Goal: Information Seeking & Learning: Learn about a topic

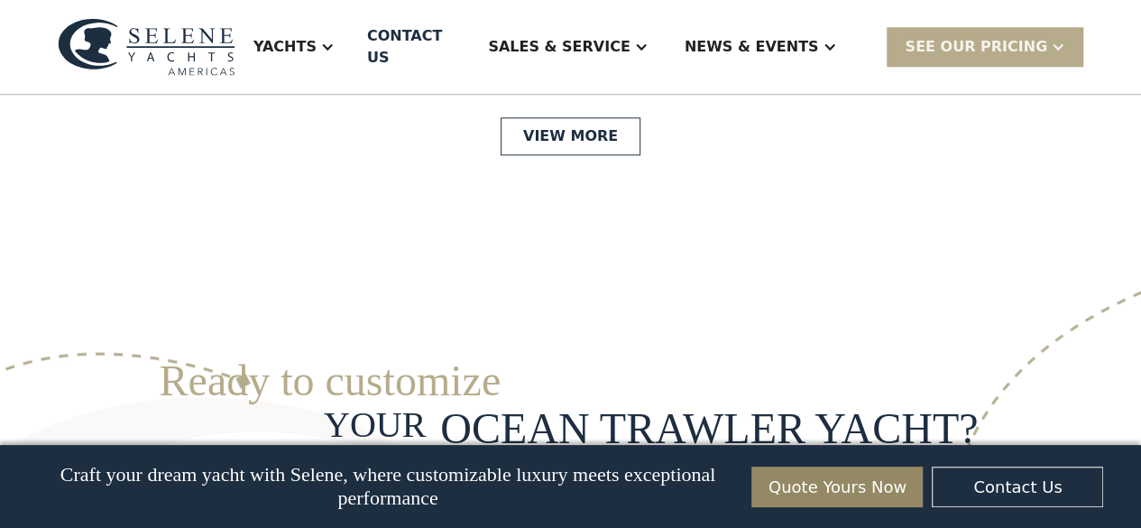
scroll to position [4325, 0]
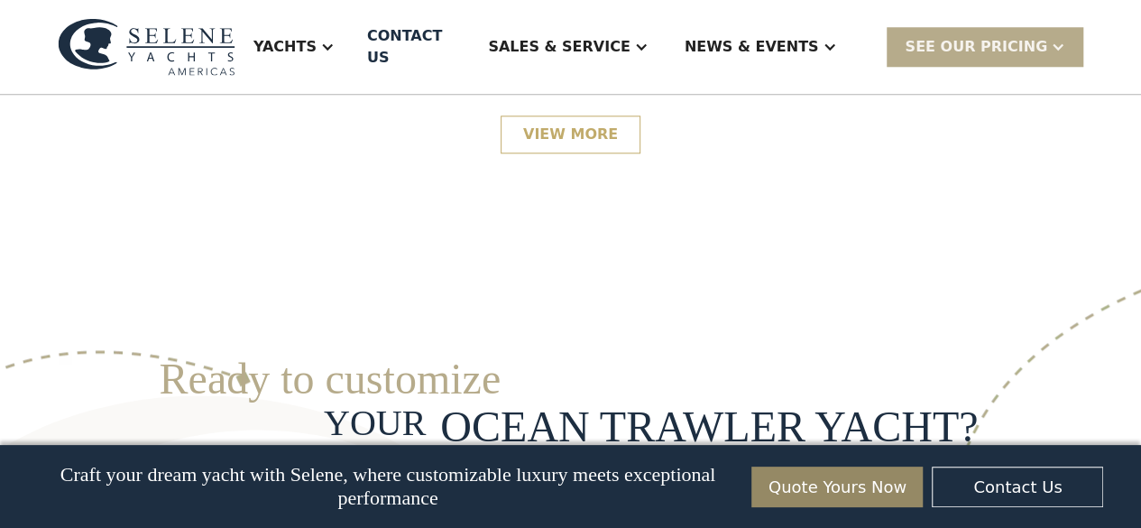
click at [575, 153] on link "View More" at bounding box center [571, 134] width 140 height 38
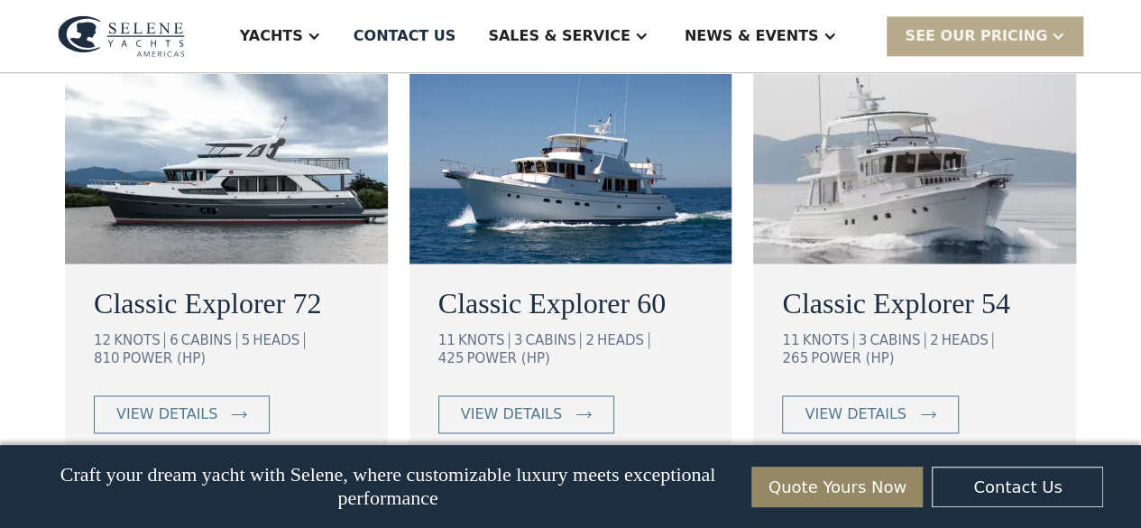
scroll to position [1207, 0]
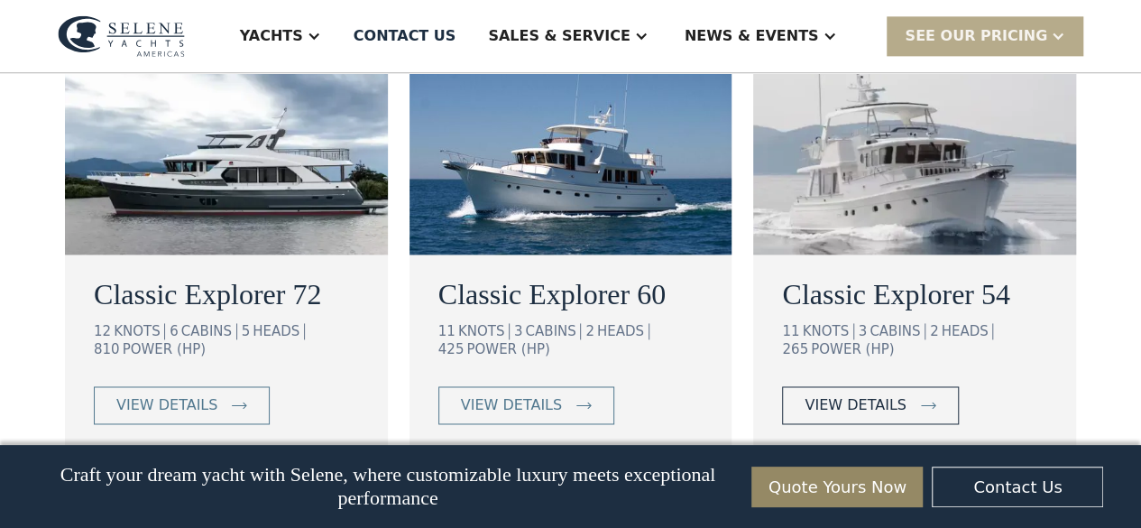
click at [886, 394] on div "view details" at bounding box center [854, 405] width 101 height 22
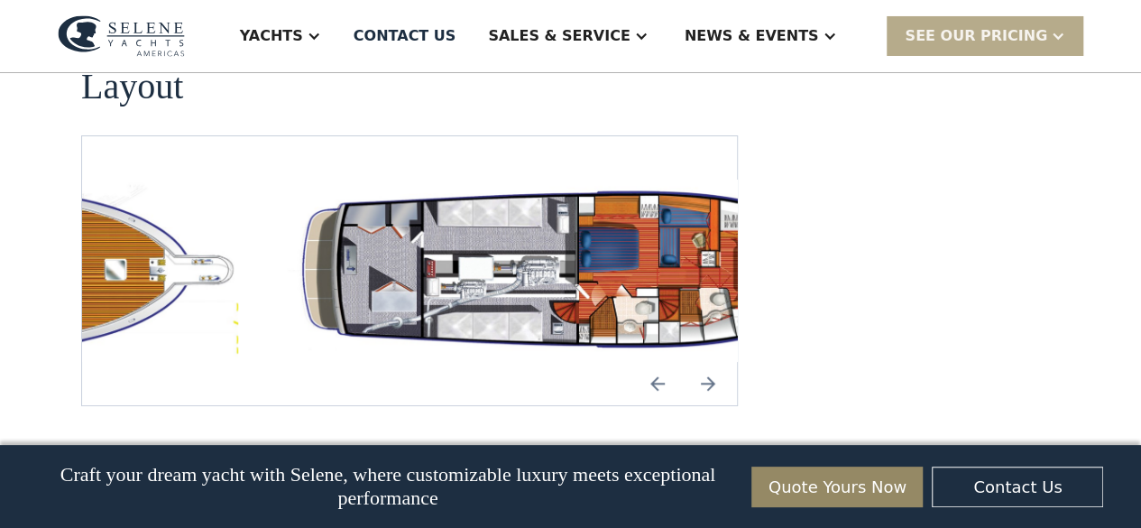
scroll to position [3292, 0]
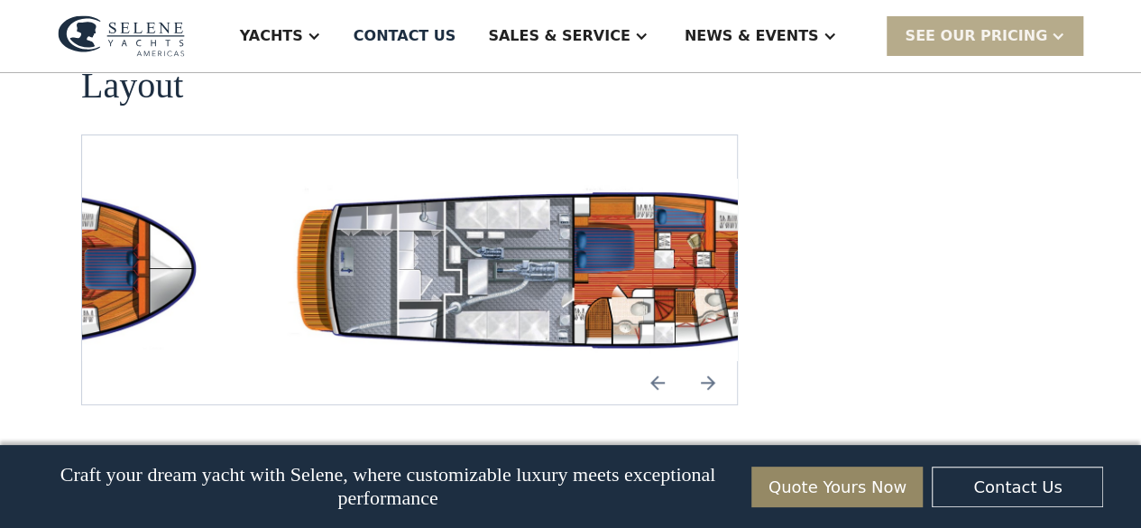
click at [656, 361] on img "Previous slide" at bounding box center [657, 382] width 43 height 43
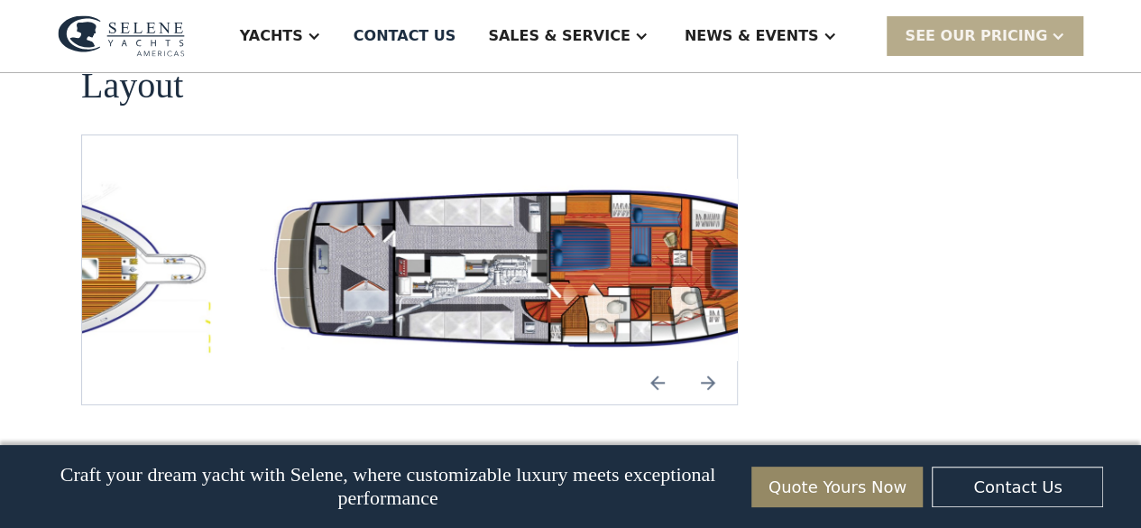
click at [700, 361] on img "Next slide" at bounding box center [707, 382] width 43 height 43
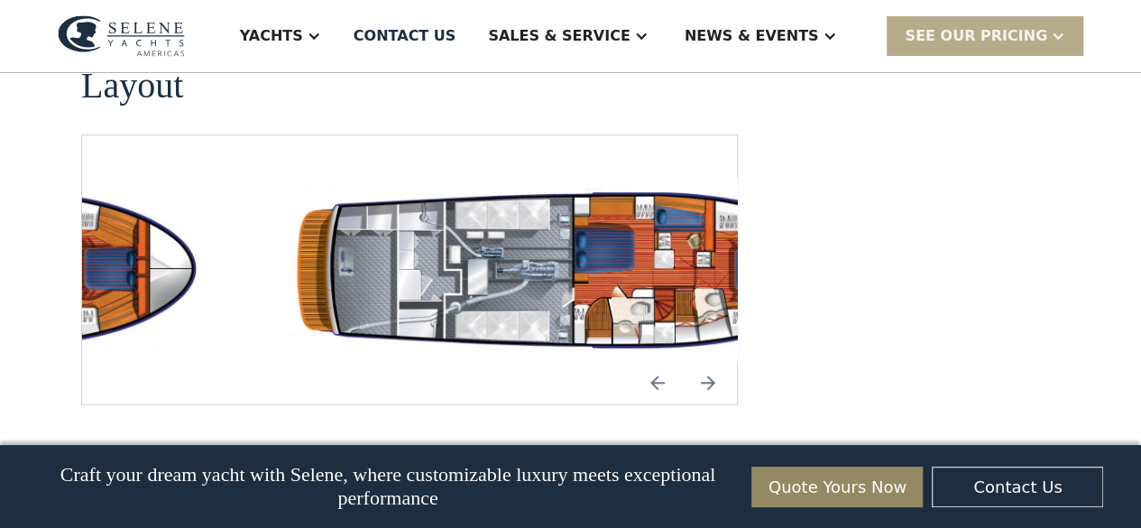
click at [700, 361] on img "Next slide" at bounding box center [707, 382] width 43 height 43
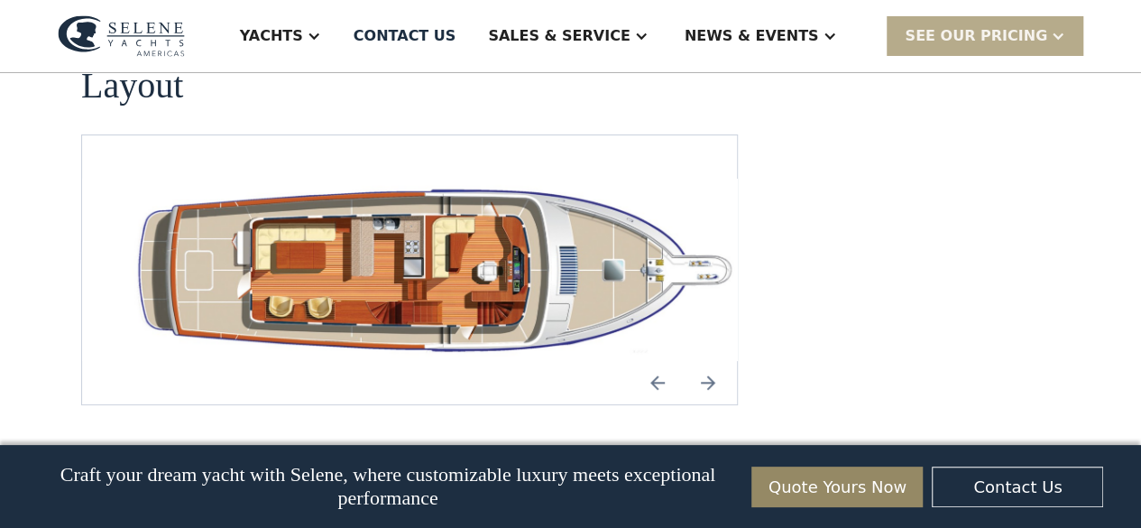
click at [736, 208] on img "open lightbox" at bounding box center [438, 270] width 626 height 182
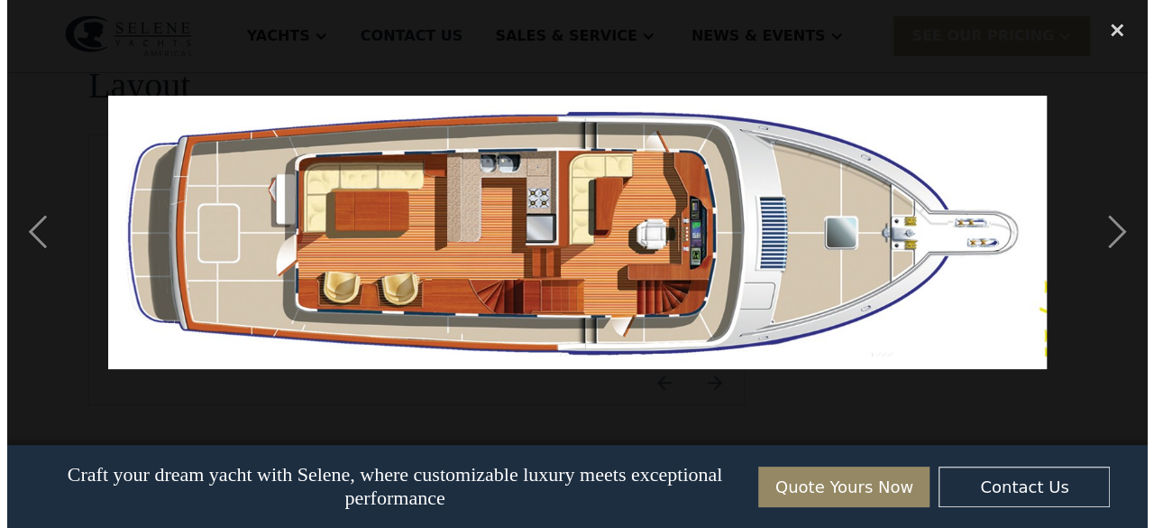
scroll to position [3301, 0]
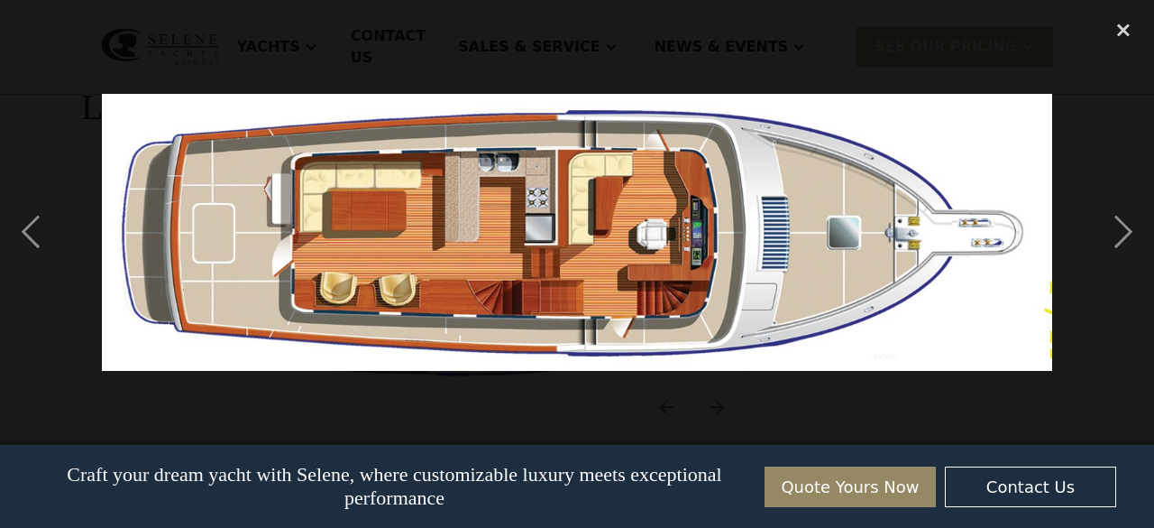
click at [418, 258] on img at bounding box center [577, 232] width 950 height 277
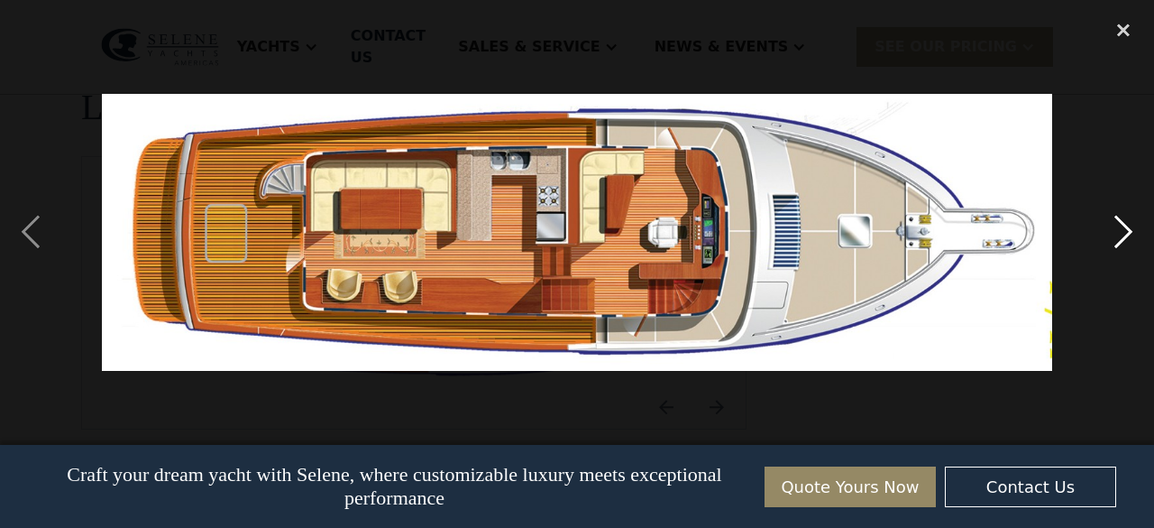
click at [1122, 226] on div "next image" at bounding box center [1123, 232] width 61 height 443
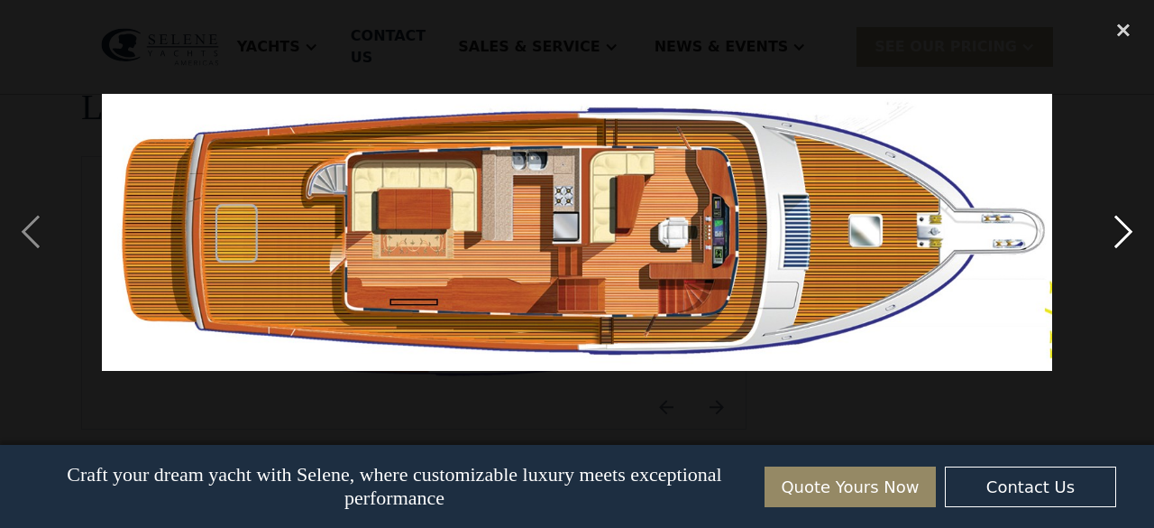
click at [1122, 226] on div "next image" at bounding box center [1123, 232] width 61 height 443
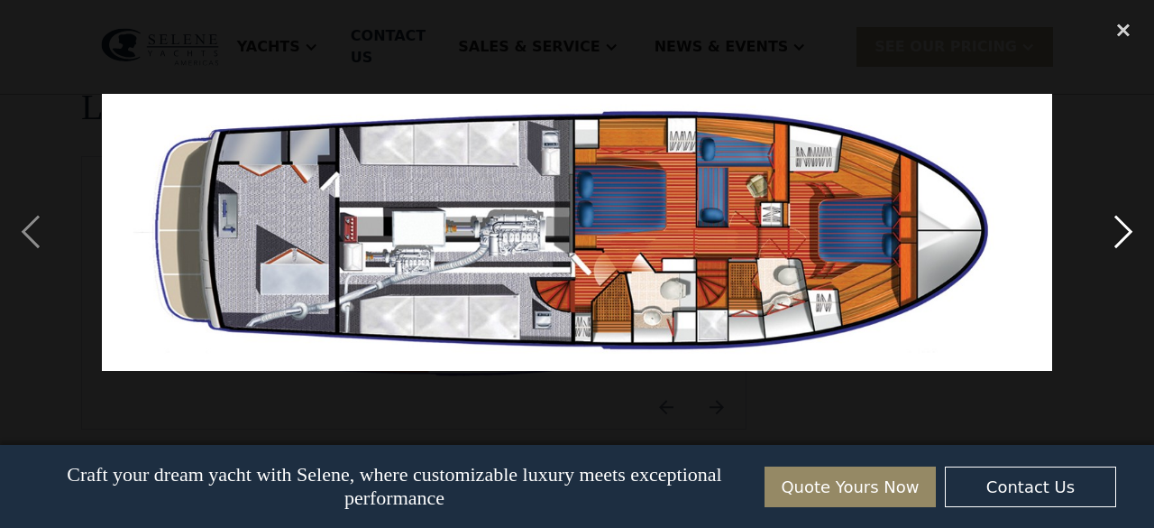
click at [1122, 226] on div "next image" at bounding box center [1123, 232] width 61 height 443
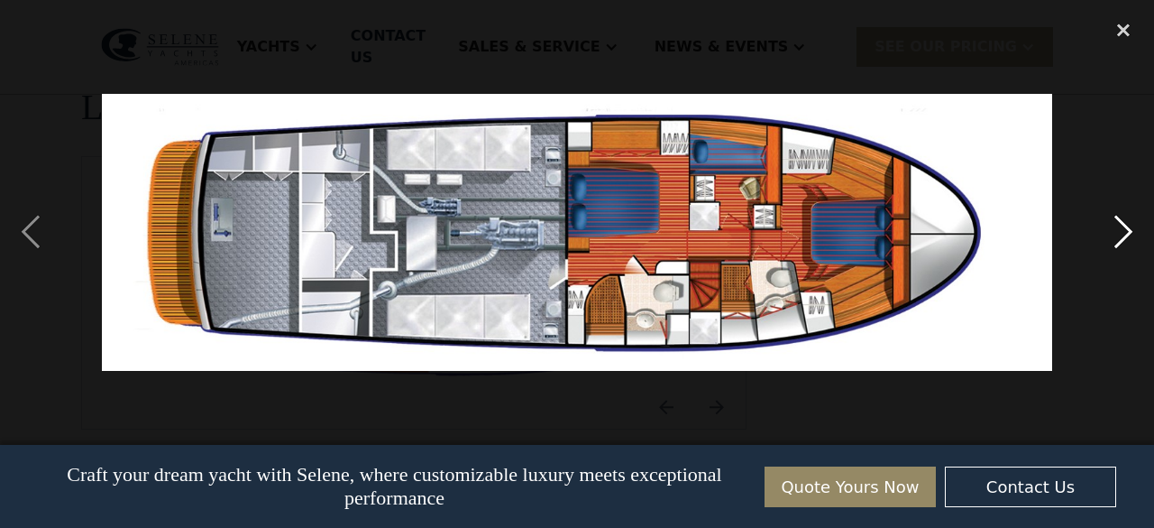
click at [1122, 226] on div "next image" at bounding box center [1123, 232] width 61 height 443
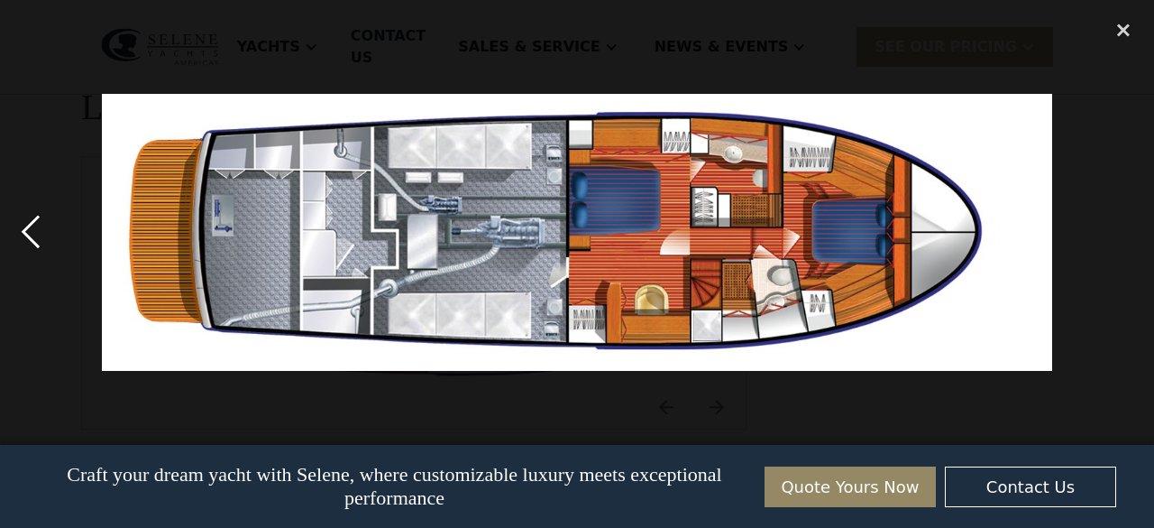
click at [29, 234] on div "previous image" at bounding box center [30, 232] width 61 height 443
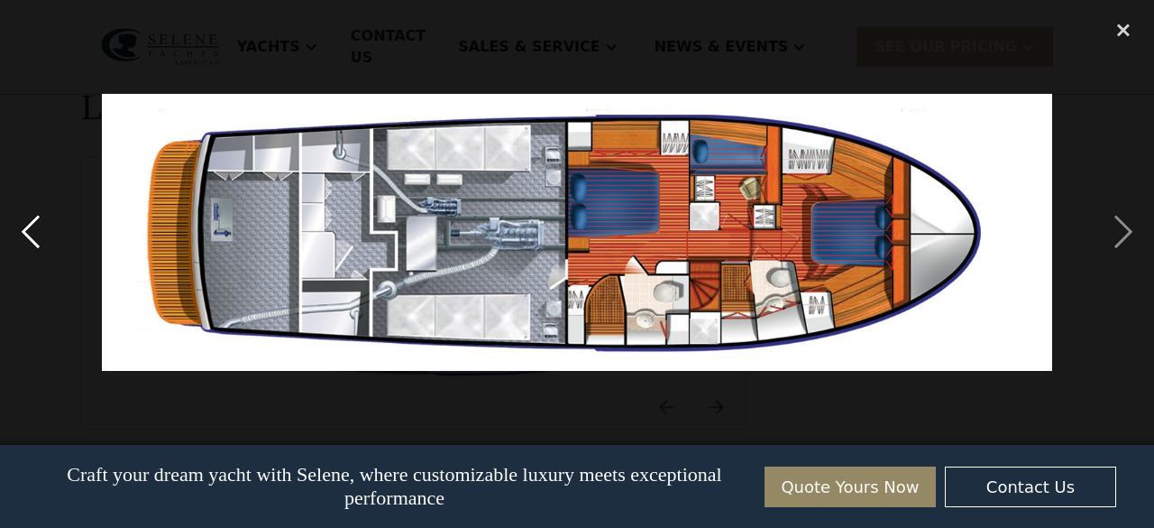
click at [29, 234] on div "previous image" at bounding box center [30, 232] width 61 height 443
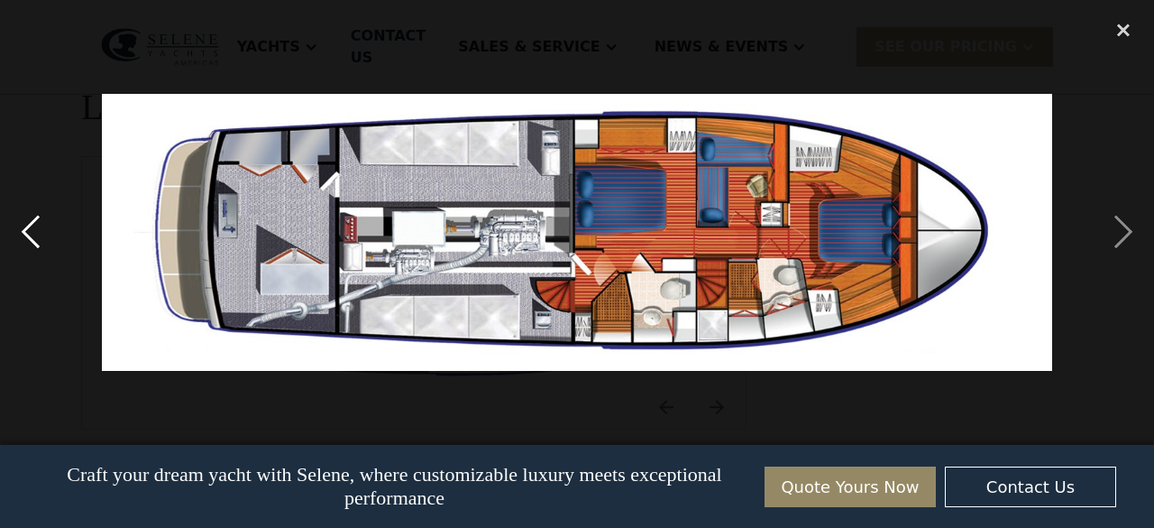
click at [29, 234] on div "previous image" at bounding box center [30, 232] width 61 height 443
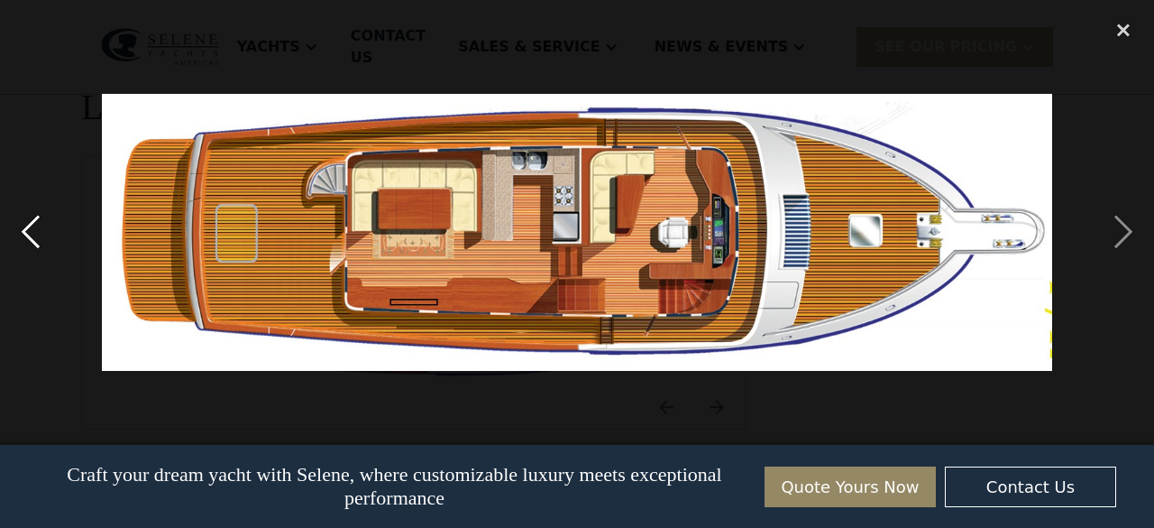
click at [29, 234] on div "previous image" at bounding box center [30, 232] width 61 height 443
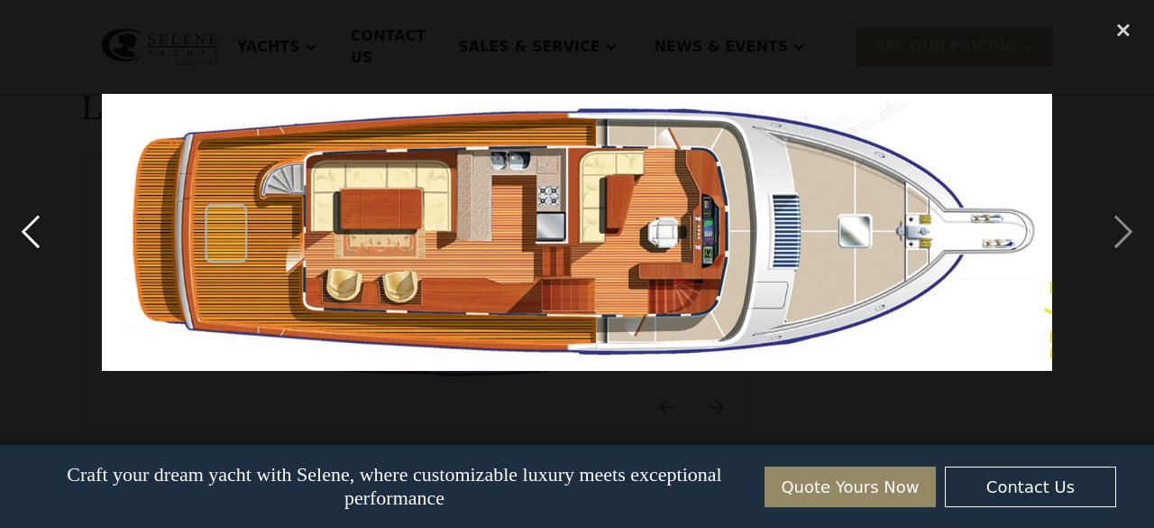
click at [29, 234] on div "previous image" at bounding box center [30, 232] width 61 height 443
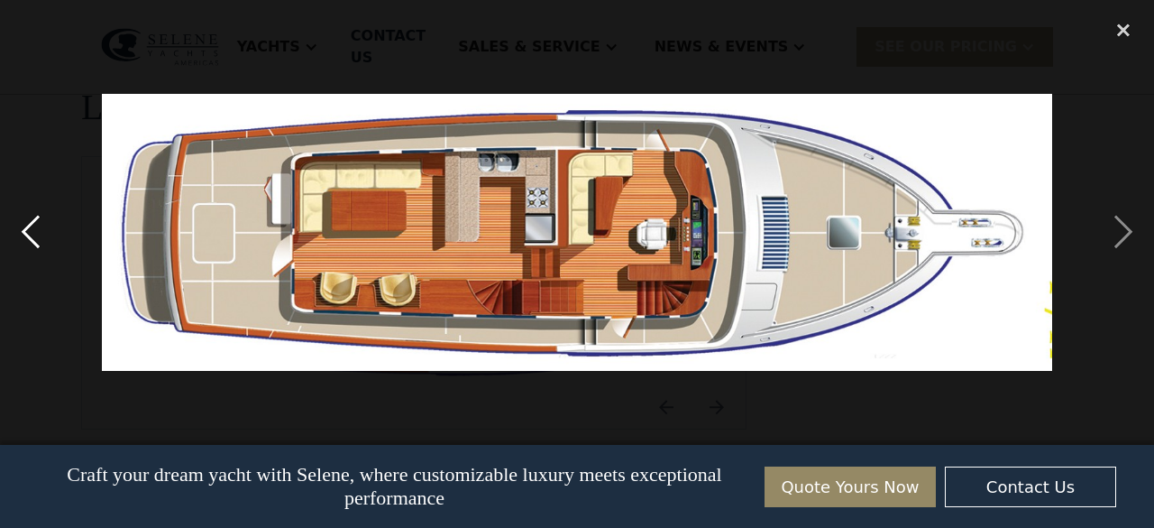
click at [23, 234] on div "previous image" at bounding box center [30, 232] width 61 height 443
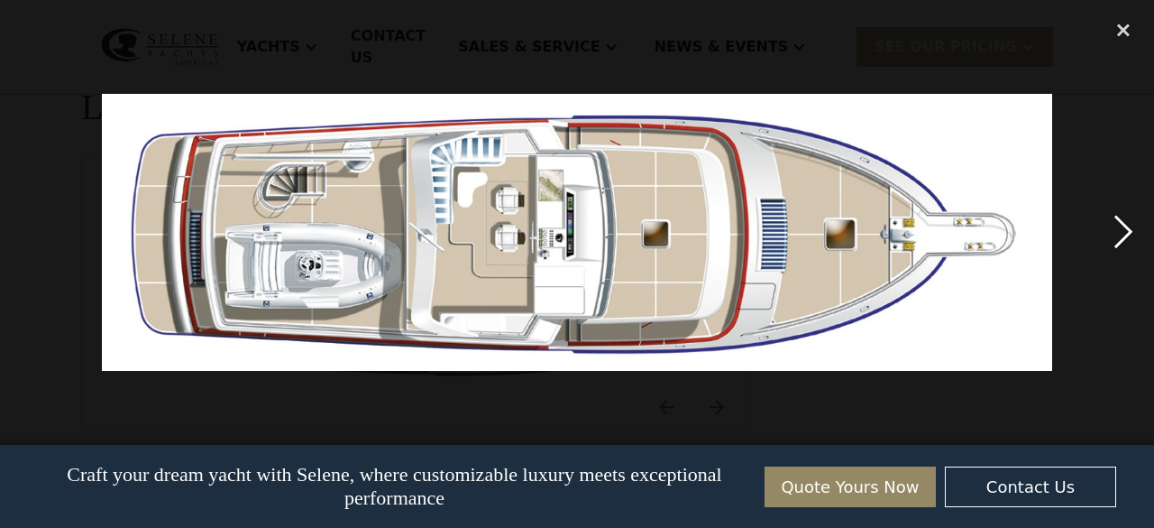
click at [1132, 232] on div "next image" at bounding box center [1123, 232] width 61 height 443
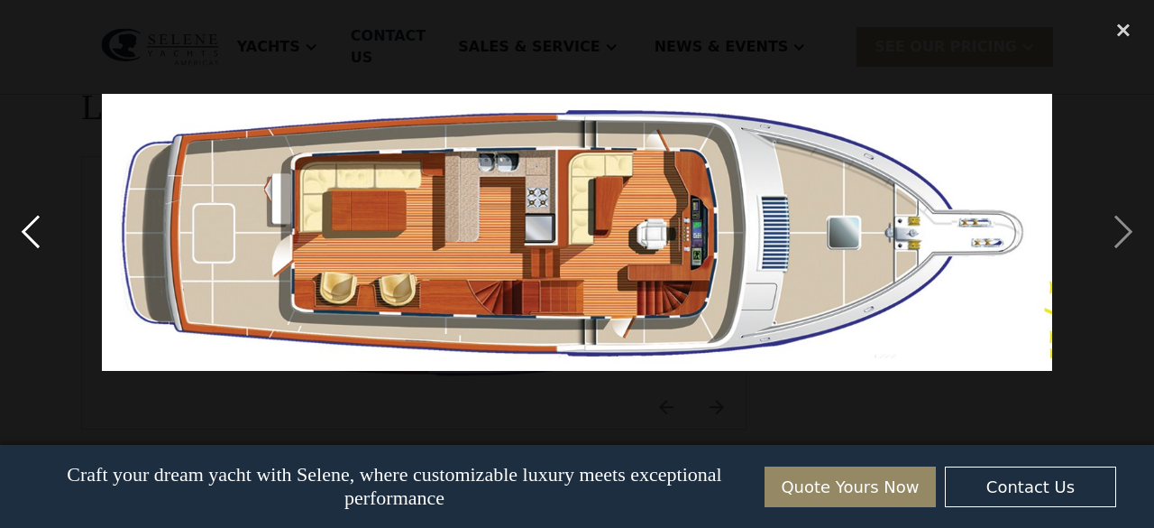
click at [38, 239] on div "previous image" at bounding box center [30, 232] width 61 height 443
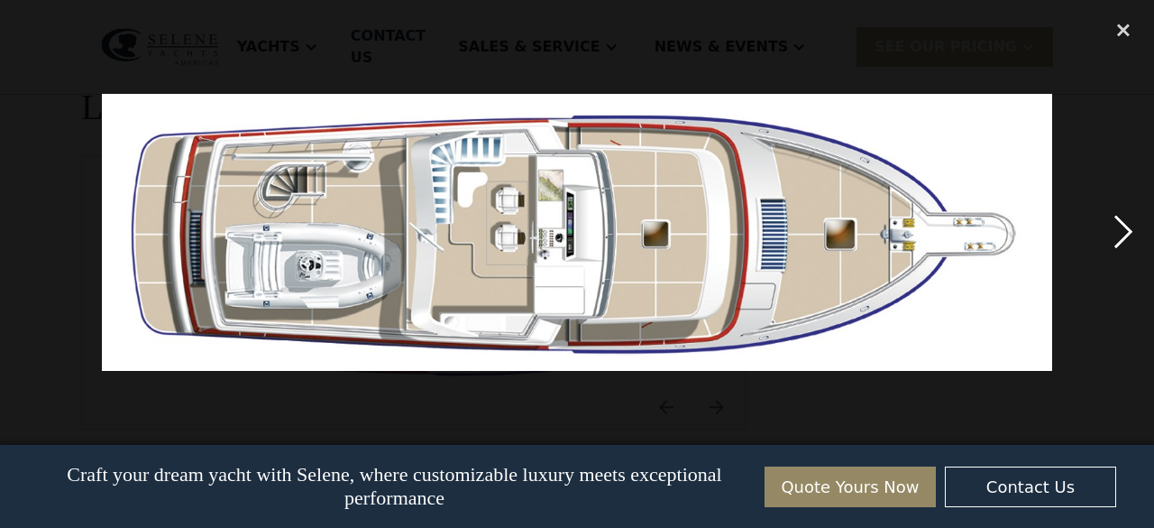
click at [1126, 230] on div "next image" at bounding box center [1123, 232] width 61 height 443
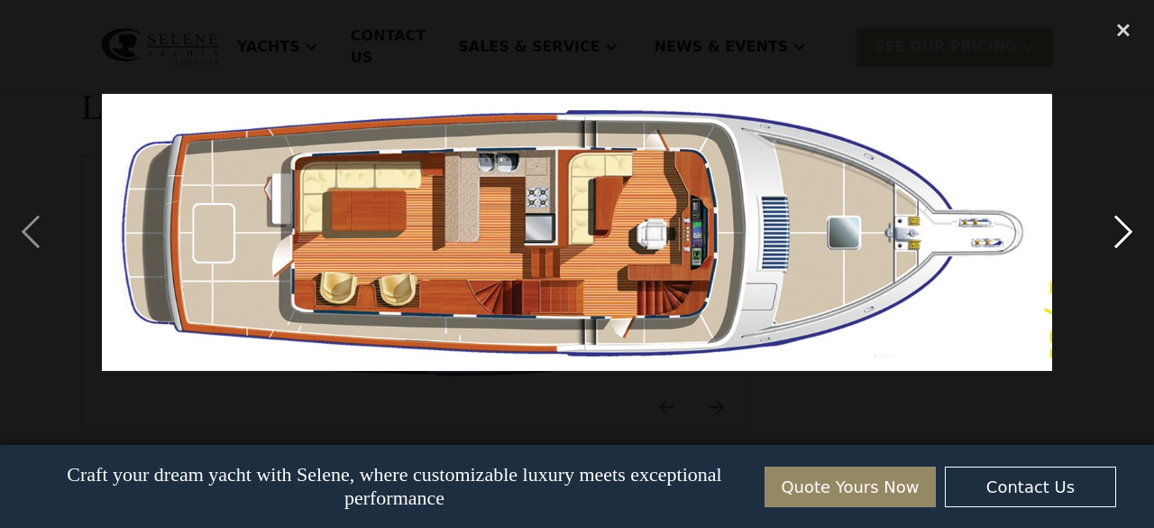
click at [1126, 230] on div "next image" at bounding box center [1123, 232] width 61 height 443
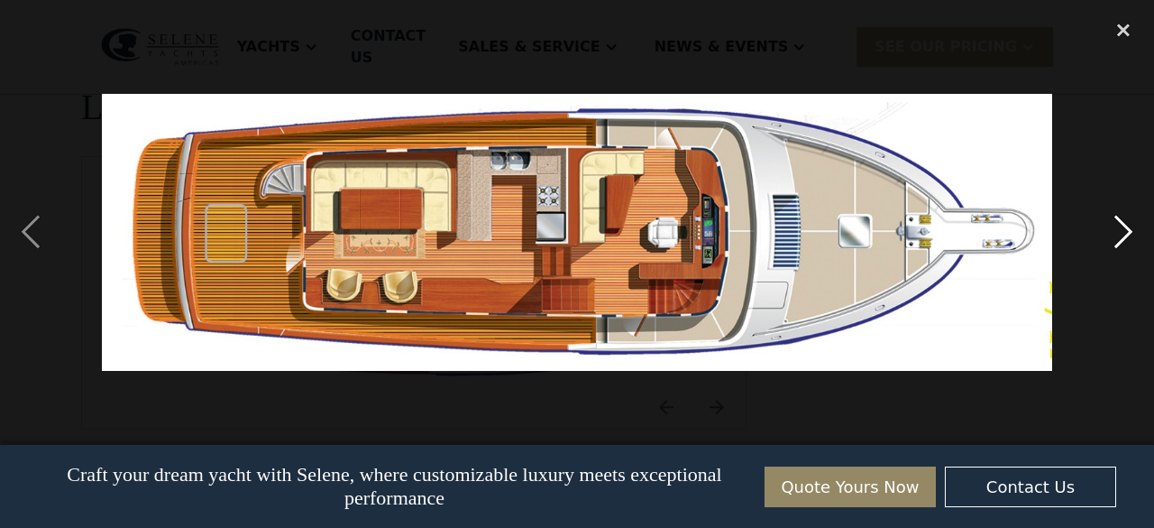
click at [1126, 230] on div "next image" at bounding box center [1123, 232] width 61 height 443
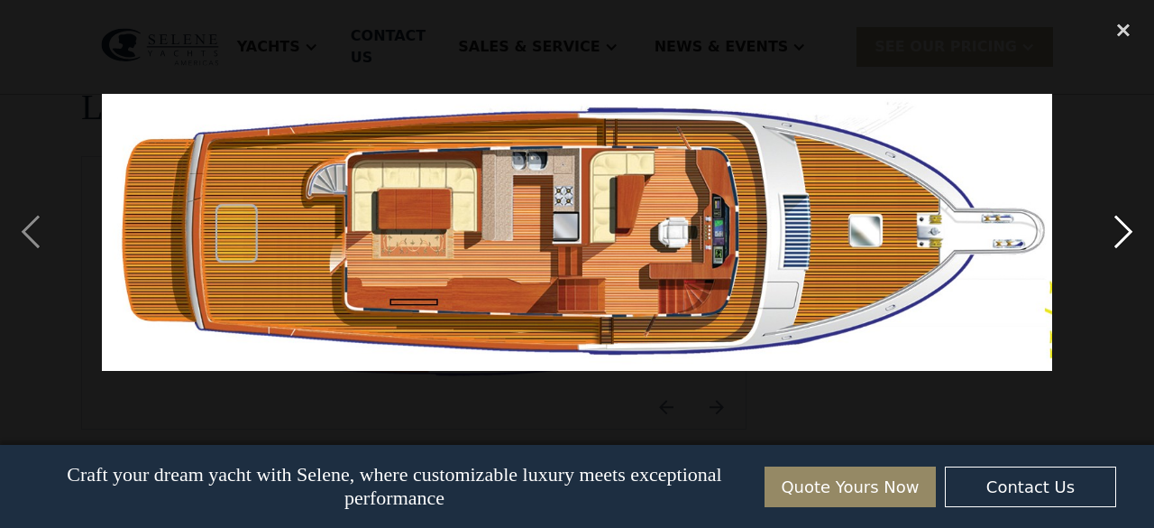
click at [1126, 230] on div "next image" at bounding box center [1123, 232] width 61 height 443
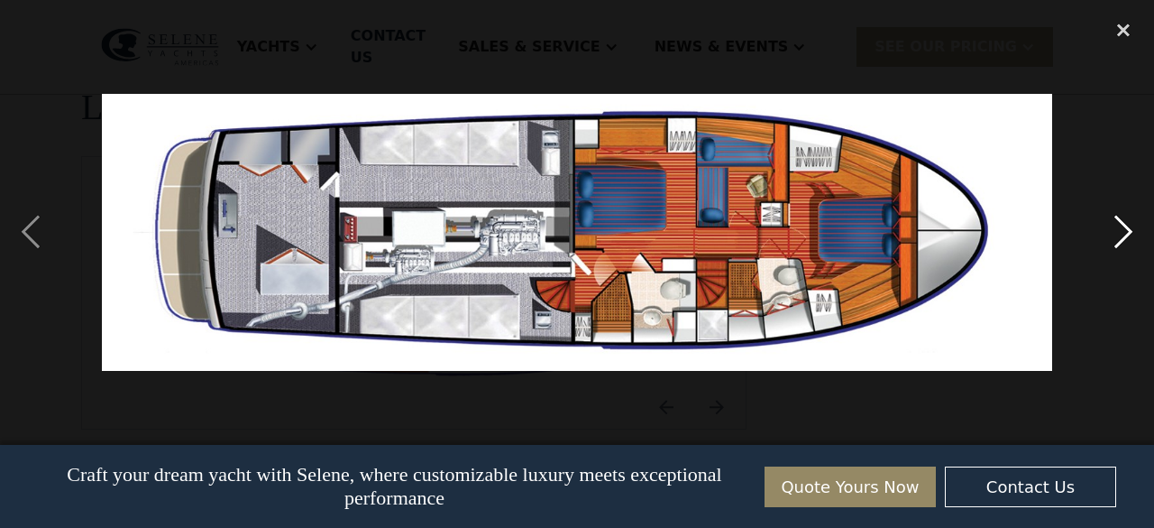
click at [1126, 230] on div "next image" at bounding box center [1123, 232] width 61 height 443
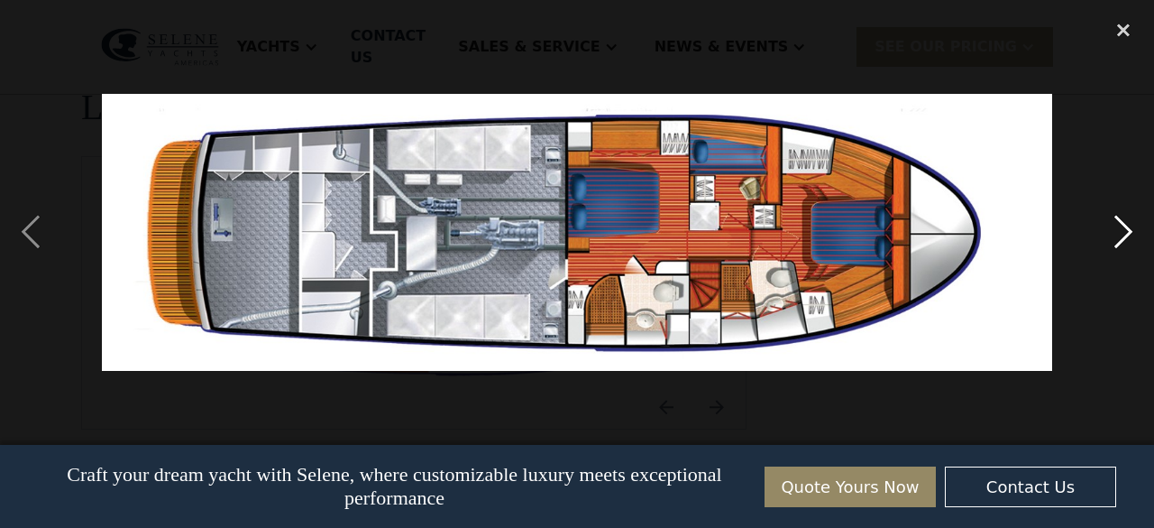
click at [1126, 230] on div "next image" at bounding box center [1123, 232] width 61 height 443
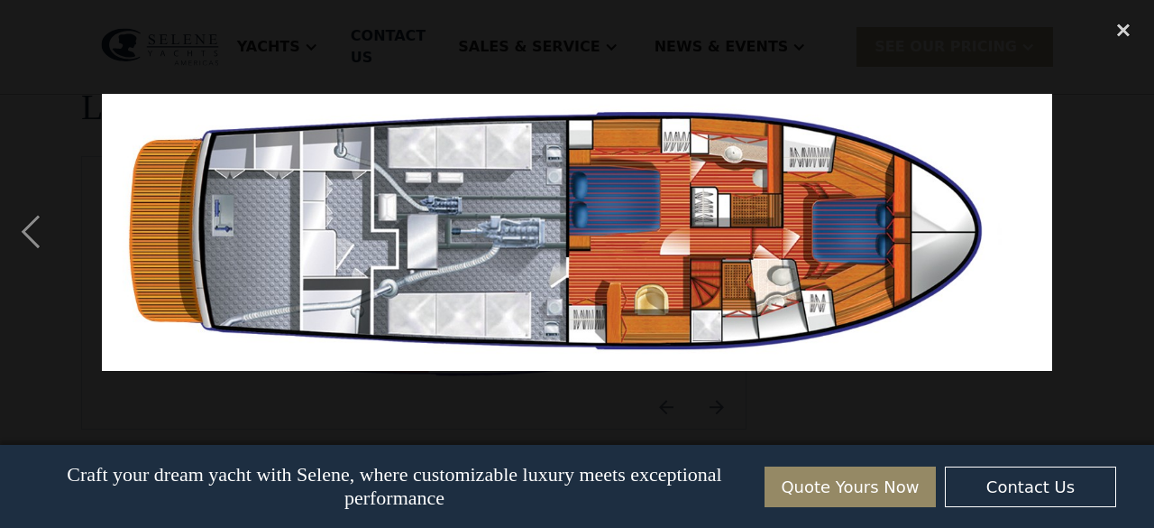
click at [1126, 230] on div "next image" at bounding box center [1123, 232] width 61 height 443
click at [1124, 21] on div "close lightbox" at bounding box center [1123, 31] width 61 height 40
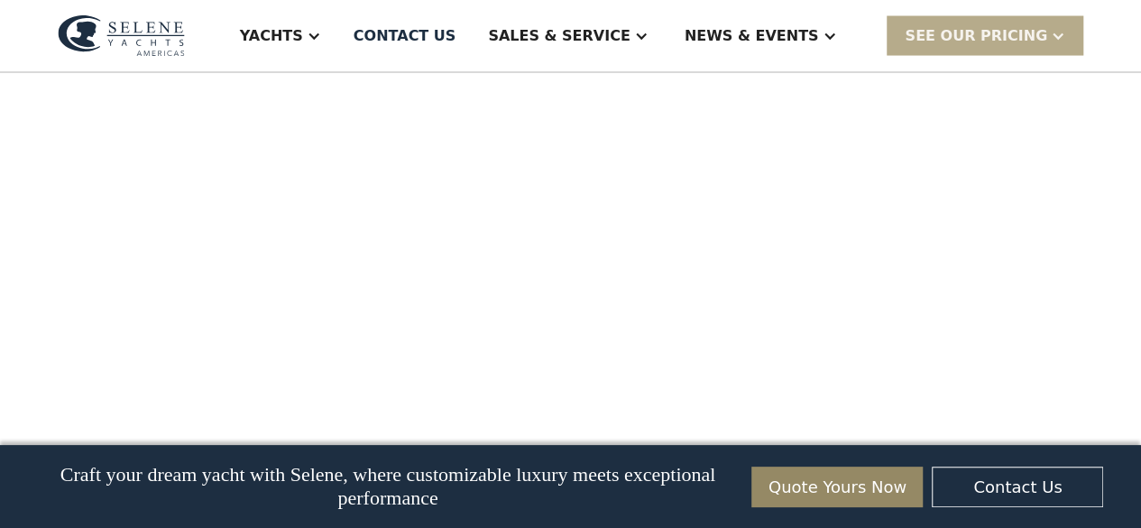
scroll to position [1761, 0]
